Goal: Navigation & Orientation: Find specific page/section

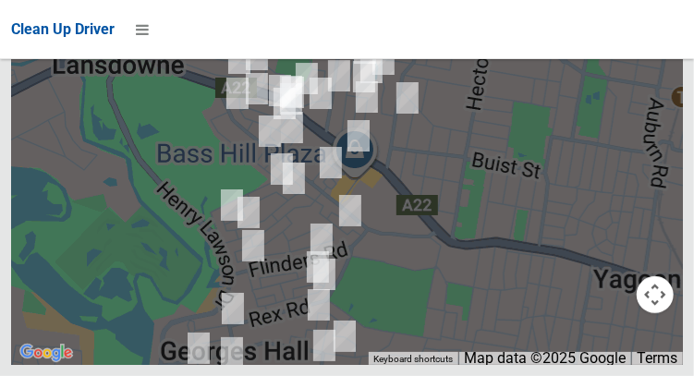
scroll to position [10855, 0]
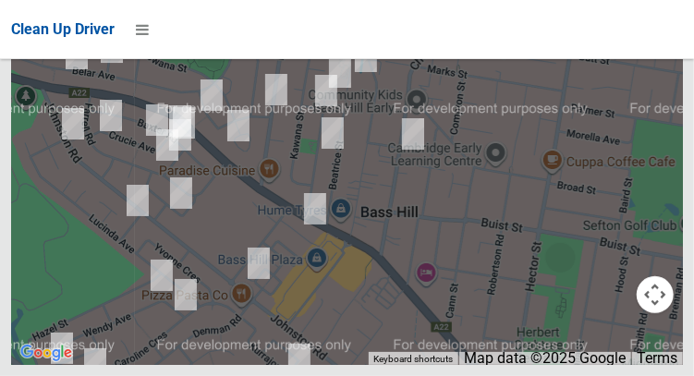
click at [432, 157] on img at bounding box center [413, 134] width 37 height 46
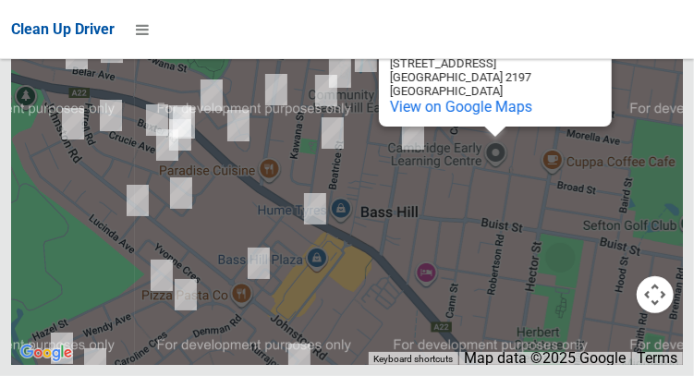
click at [582, 55] on button "Close" at bounding box center [578, 32] width 44 height 44
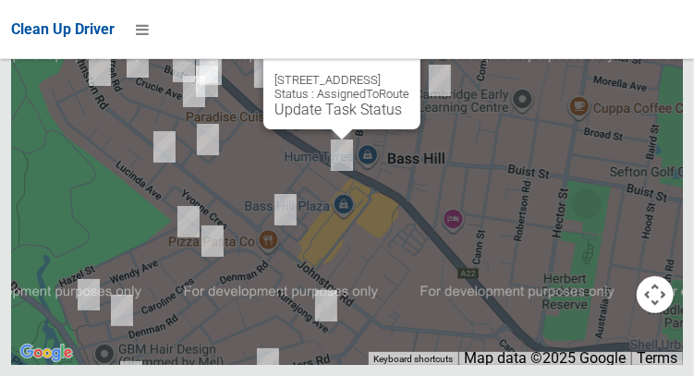
click at [409, 73] on button "Close" at bounding box center [387, 51] width 44 height 44
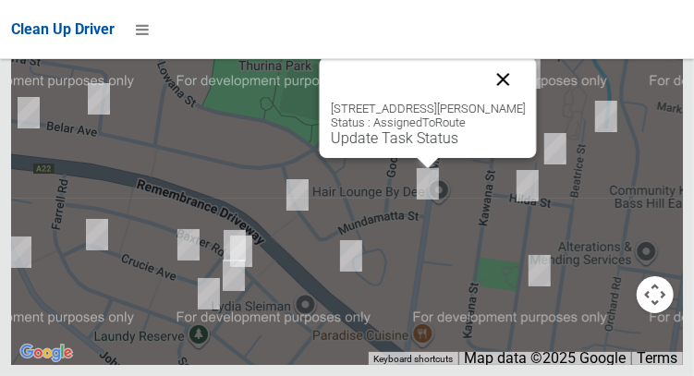
click at [513, 102] on button "Close" at bounding box center [503, 79] width 44 height 44
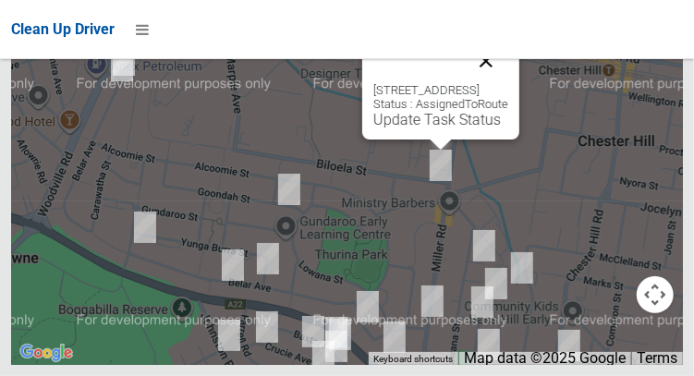
click at [508, 83] on button "Close" at bounding box center [486, 61] width 44 height 44
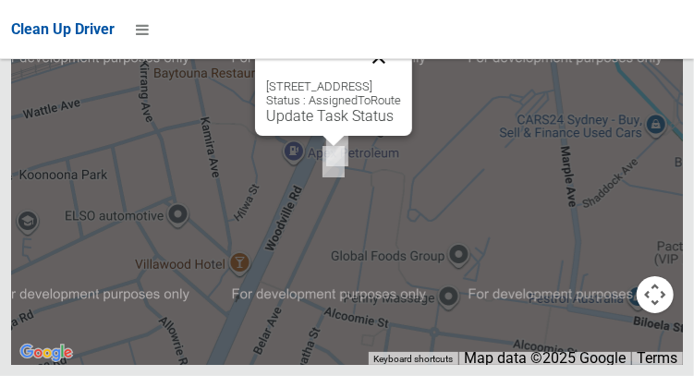
click at [401, 79] on button "Close" at bounding box center [379, 57] width 44 height 44
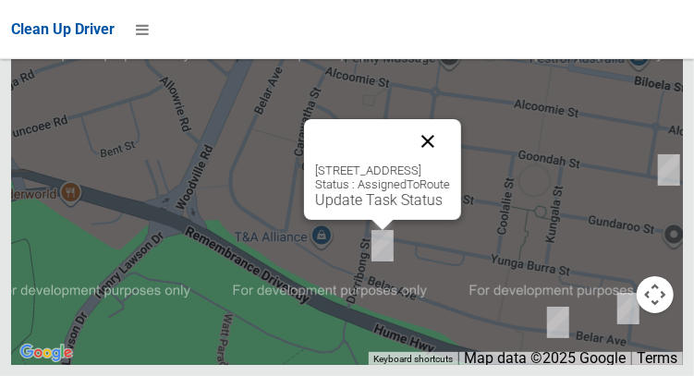
click at [450, 164] on button "Close" at bounding box center [428, 141] width 44 height 44
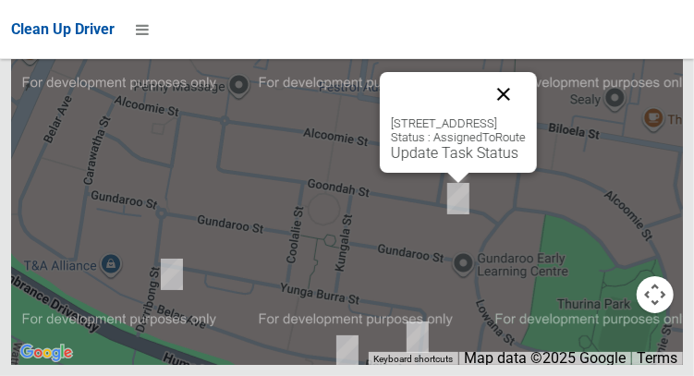
click at [526, 116] on button "Close" at bounding box center [503, 94] width 44 height 44
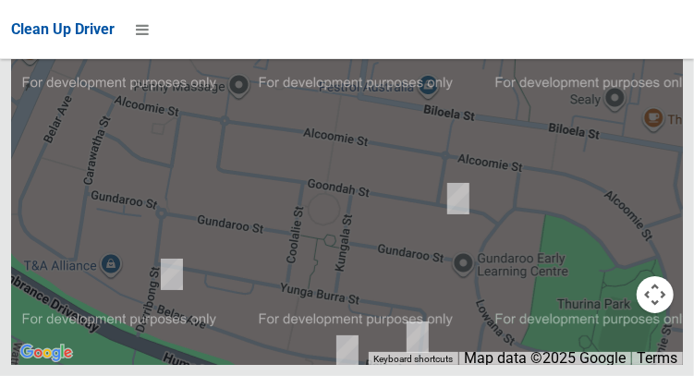
click at [556, 153] on div at bounding box center [347, 134] width 672 height 462
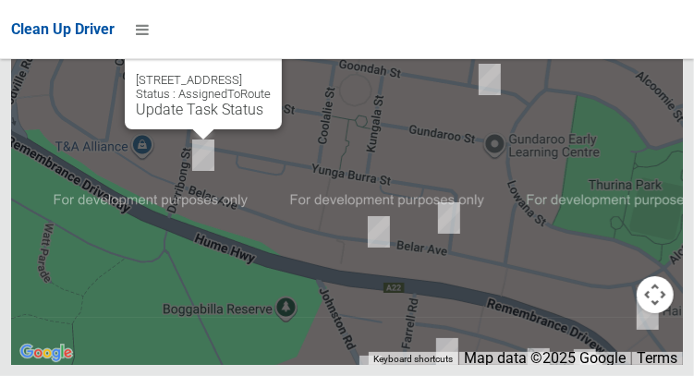
click at [271, 73] on button "Close" at bounding box center [248, 51] width 44 height 44
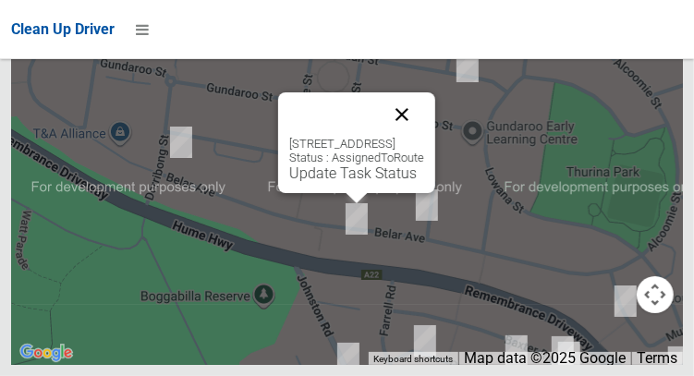
click at [424, 137] on button "Close" at bounding box center [402, 114] width 44 height 44
